Goal: Book appointment/travel/reservation

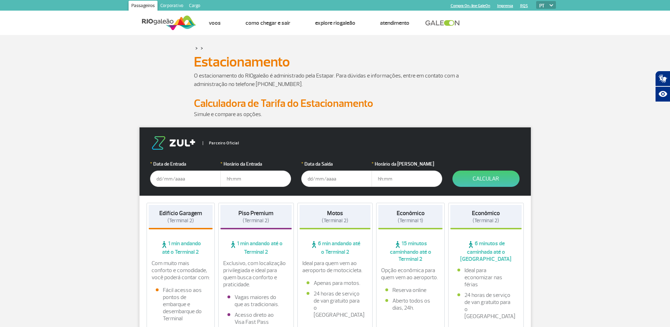
click at [182, 181] on input "text" at bounding box center [185, 178] width 71 height 16
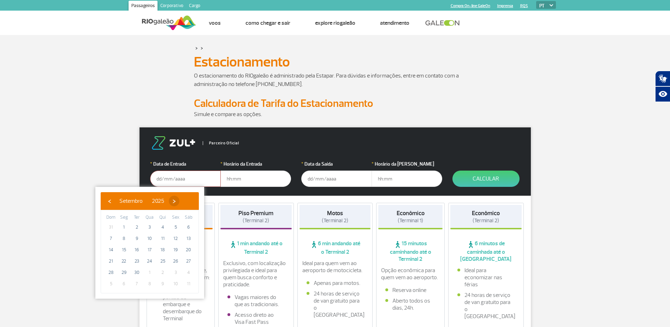
click at [180, 200] on span "›" at bounding box center [174, 200] width 11 height 11
click at [175, 200] on span "›" at bounding box center [170, 200] width 11 height 11
click at [165, 238] on span "6" at bounding box center [162, 238] width 11 height 11
type input "[DATE]"
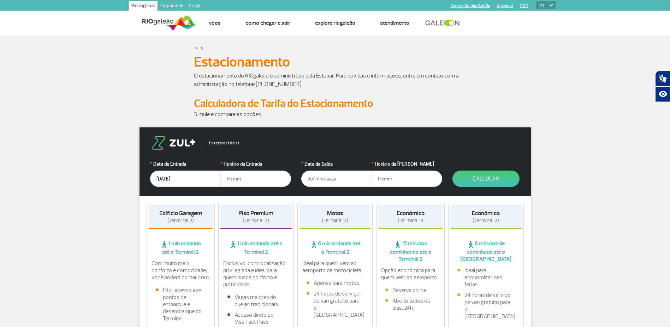
click at [236, 180] on input "text" at bounding box center [256, 178] width 71 height 16
click at [243, 180] on input "text" at bounding box center [256, 178] width 71 height 16
type input "09:30"
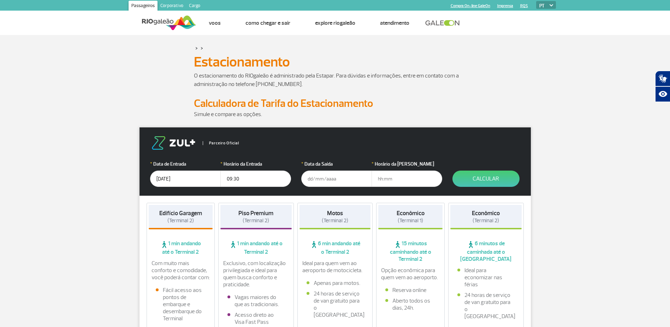
click at [341, 179] on input "text" at bounding box center [336, 178] width 71 height 16
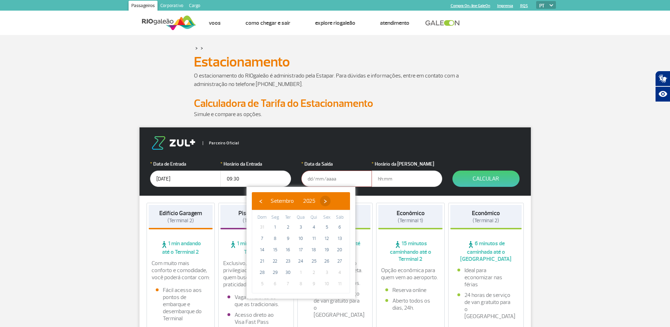
click at [331, 202] on span "›" at bounding box center [325, 200] width 11 height 11
click at [327, 202] on span "›" at bounding box center [321, 200] width 11 height 11
click at [281, 250] on td "10" at bounding box center [275, 249] width 13 height 11
click at [276, 250] on span "10" at bounding box center [275, 249] width 11 height 11
type input "[DATE]"
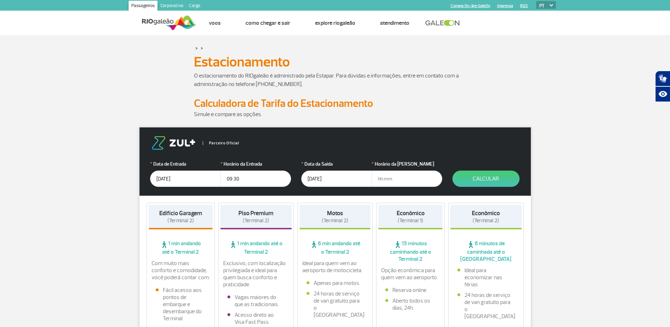
click at [389, 180] on input "text" at bounding box center [407, 178] width 71 height 16
type input "13:00"
click at [485, 177] on button "Calcular" at bounding box center [486, 178] width 67 height 16
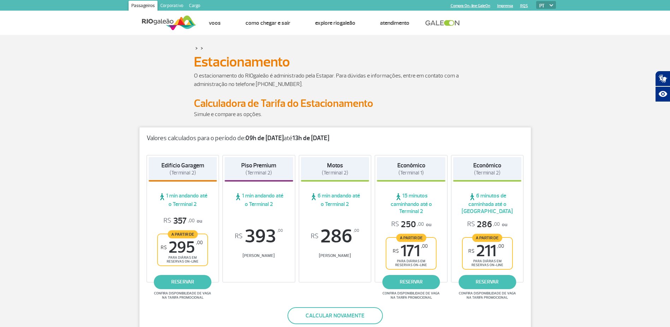
click at [483, 318] on div "Valores calculados para o período de: 09h de [DATE] até 13h de [DATE] Edifício …" at bounding box center [335, 231] width 392 height 208
click at [196, 313] on div "Valores calculados para o período de: 09h de [DATE] até 13h de [DATE] Edifício …" at bounding box center [335, 231] width 392 height 208
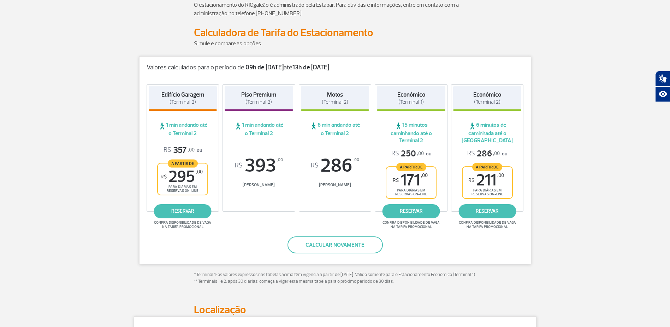
scroll to position [35, 0]
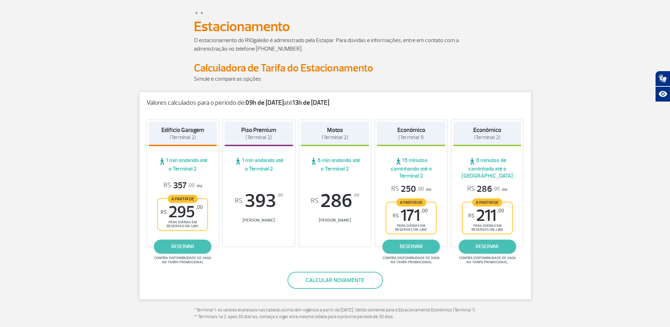
click at [443, 280] on div "Valores calculados para o período de: 09h de [DATE] até 13h de [DATE] Edifício …" at bounding box center [335, 196] width 392 height 208
click at [187, 247] on link "reservar" at bounding box center [183, 246] width 58 height 14
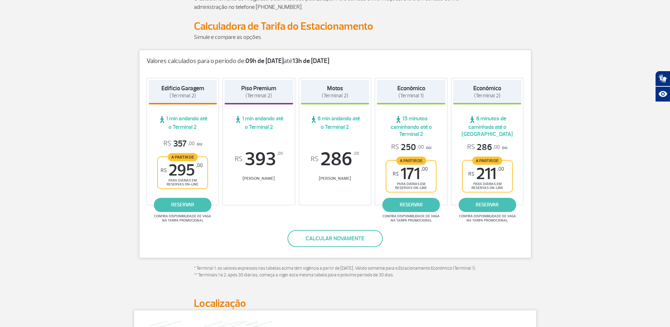
scroll to position [106, 0]
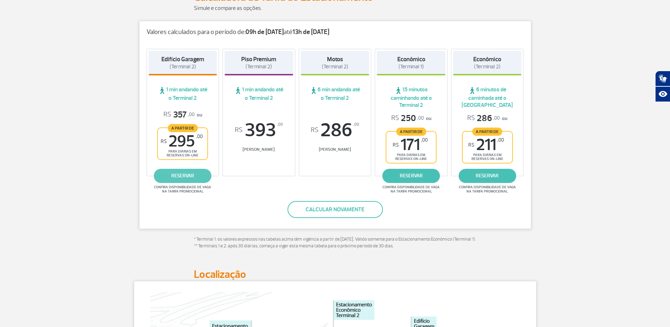
click at [187, 177] on link "reservar" at bounding box center [183, 176] width 58 height 14
